Goal: Navigation & Orientation: Find specific page/section

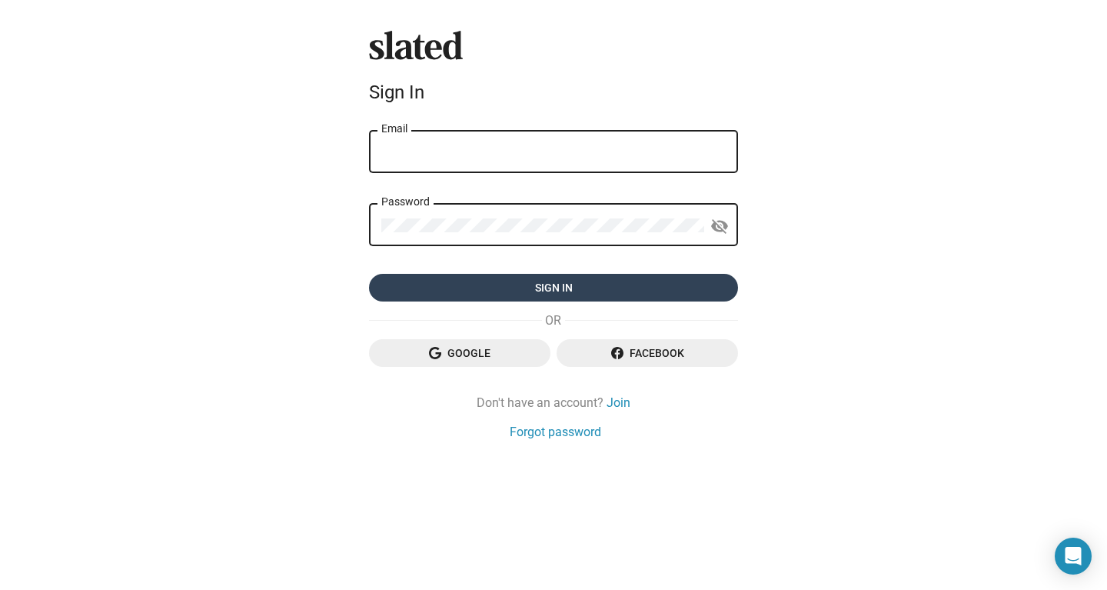
type input "[PERSON_NAME][EMAIL_ADDRESS][DOMAIN_NAME]"
click at [673, 285] on span "Sign in" at bounding box center [553, 288] width 344 height 28
